Goal: Contribute content: Add original content to the website for others to see

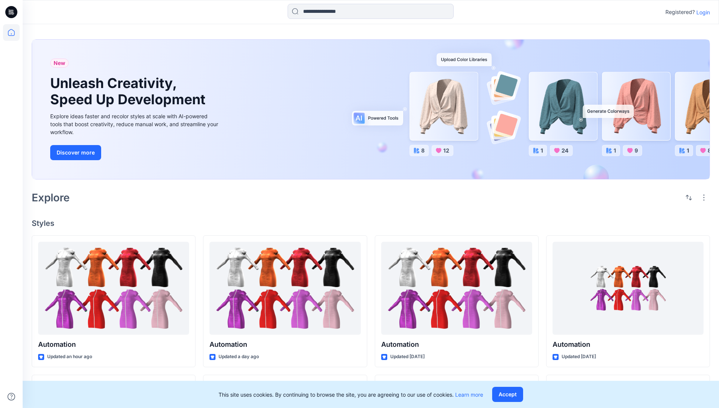
click at [701, 12] on p "Login" at bounding box center [704, 12] width 14 height 8
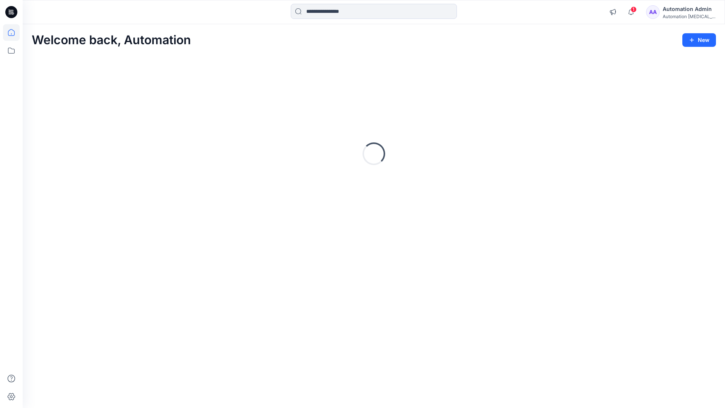
click at [14, 32] on icon at bounding box center [11, 32] width 7 height 7
click at [692, 36] on button "New" at bounding box center [699, 40] width 34 height 14
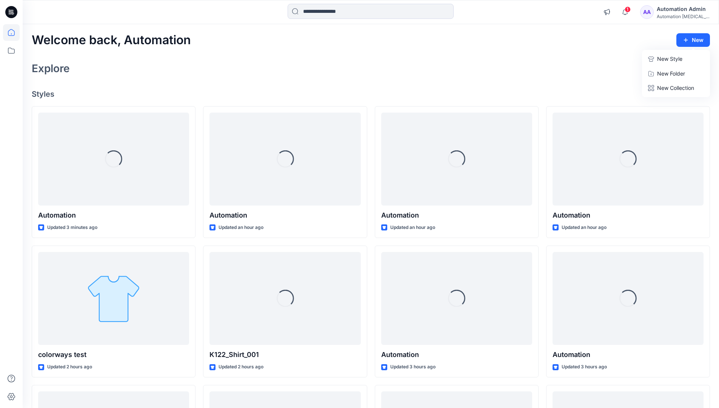
click at [669, 59] on p "New Style" at bounding box center [669, 58] width 25 height 9
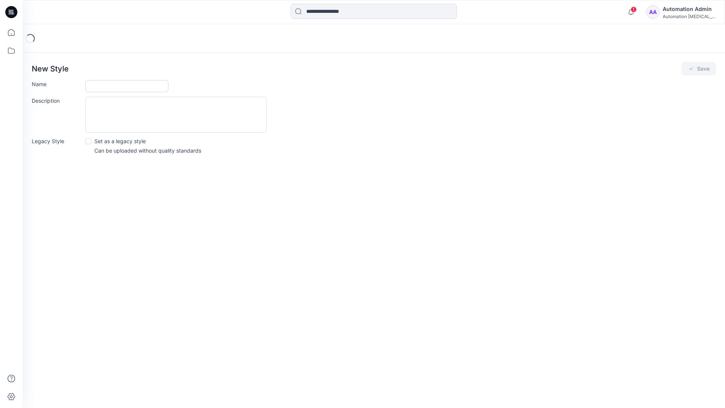
click at [98, 86] on input "Name" at bounding box center [126, 86] width 83 height 12
type input "**********"
click at [697, 69] on button "Save" at bounding box center [698, 69] width 34 height 14
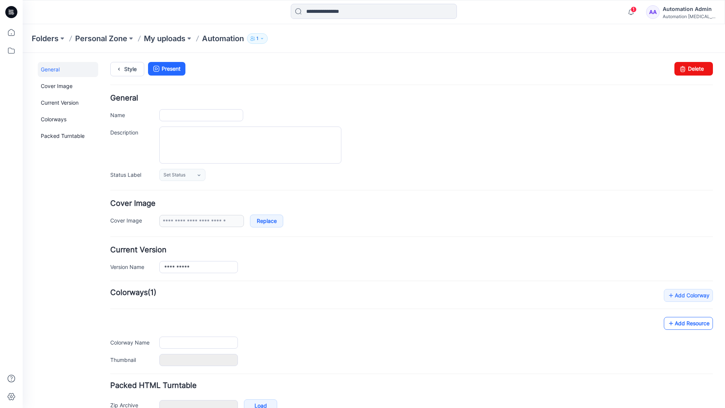
click at [694, 325] on link "Add Resource" at bounding box center [688, 323] width 49 height 13
type input "**********"
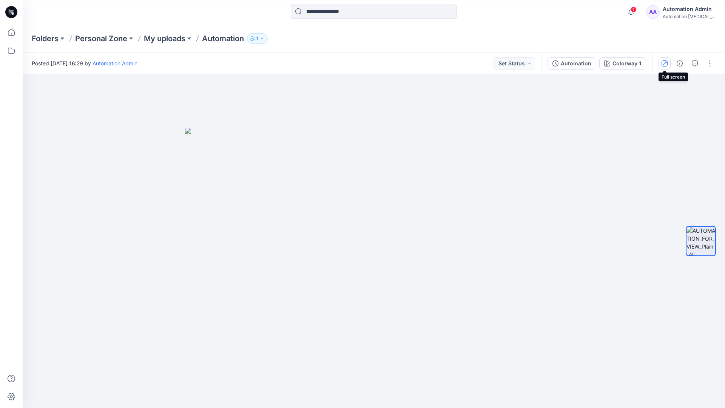
click at [666, 62] on icon "button" at bounding box center [665, 63] width 4 height 4
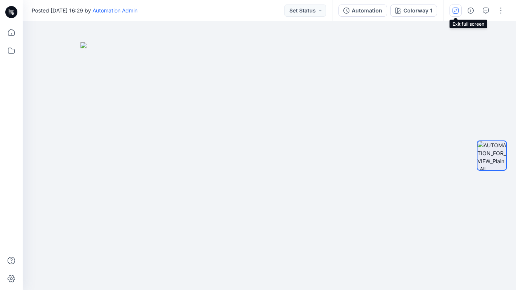
click at [454, 13] on button "button" at bounding box center [455, 11] width 12 height 12
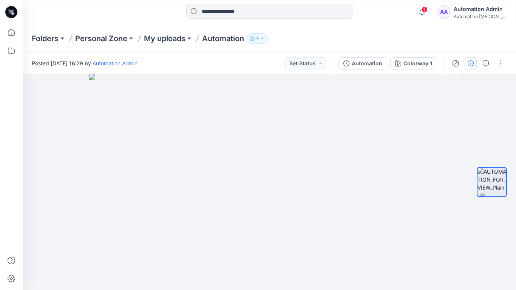
click at [469, 63] on icon "button" at bounding box center [470, 63] width 6 height 6
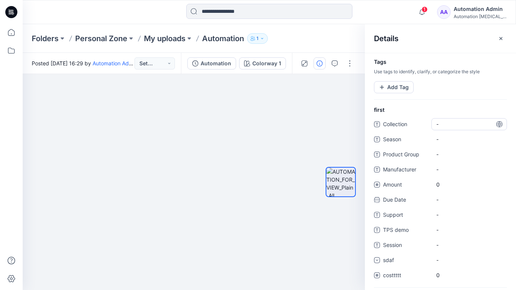
click at [444, 122] on span "-" at bounding box center [469, 124] width 66 height 8
type textarea "**********"
click at [343, 125] on div at bounding box center [340, 181] width 30 height 123
click at [459, 126] on span "dsfdsfsdfsdfsd" at bounding box center [469, 124] width 66 height 8
type textarea "*"
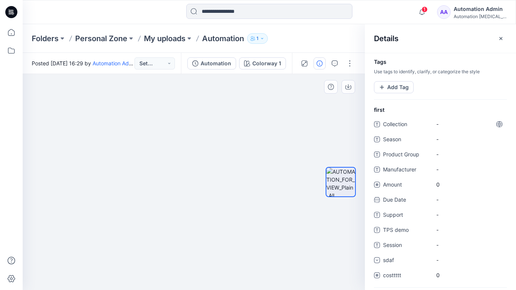
click at [322, 120] on div at bounding box center [340, 181] width 48 height 123
click at [394, 89] on button "Add Tag" at bounding box center [394, 87] width 40 height 12
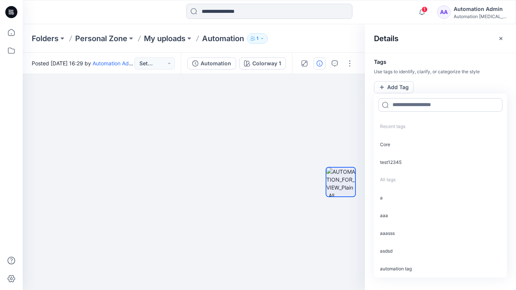
click at [404, 108] on input at bounding box center [440, 105] width 124 height 14
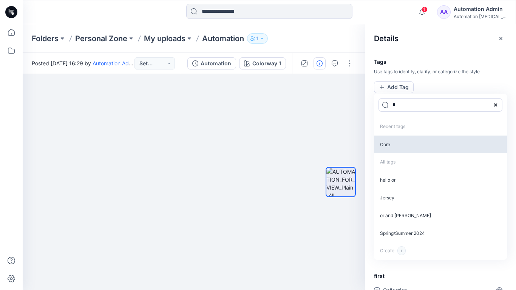
type input "*"
click at [392, 146] on p "Core" at bounding box center [440, 145] width 133 height 18
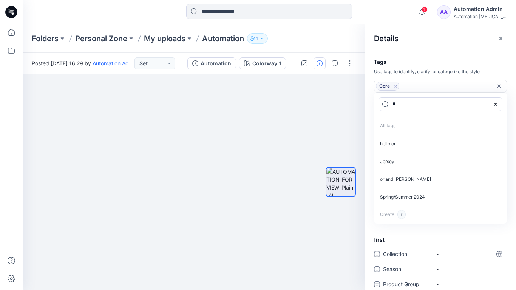
click at [395, 87] on icon "Remove tag" at bounding box center [395, 86] width 6 height 6
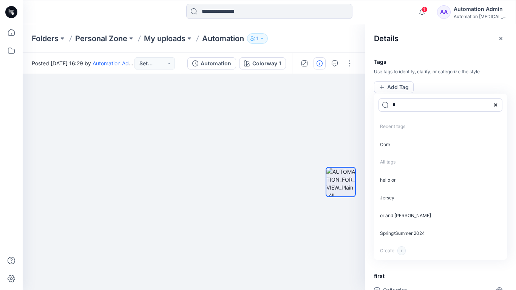
click at [497, 104] on icon at bounding box center [495, 105] width 6 height 6
click at [498, 40] on icon "button" at bounding box center [501, 38] width 6 height 6
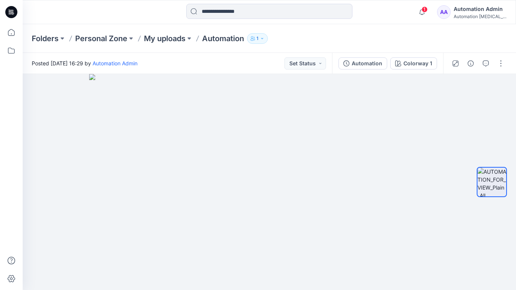
click at [466, 8] on div "Automation Admin" at bounding box center [479, 9] width 53 height 9
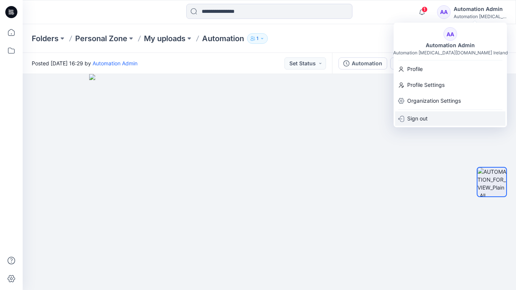
click at [419, 115] on p "Sign out" at bounding box center [417, 118] width 20 height 14
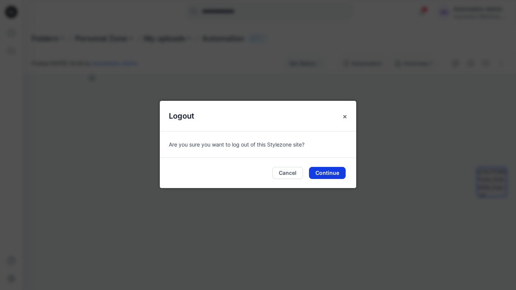
click at [326, 169] on button "Continue" at bounding box center [327, 173] width 37 height 12
